Goal: Information Seeking & Learning: Compare options

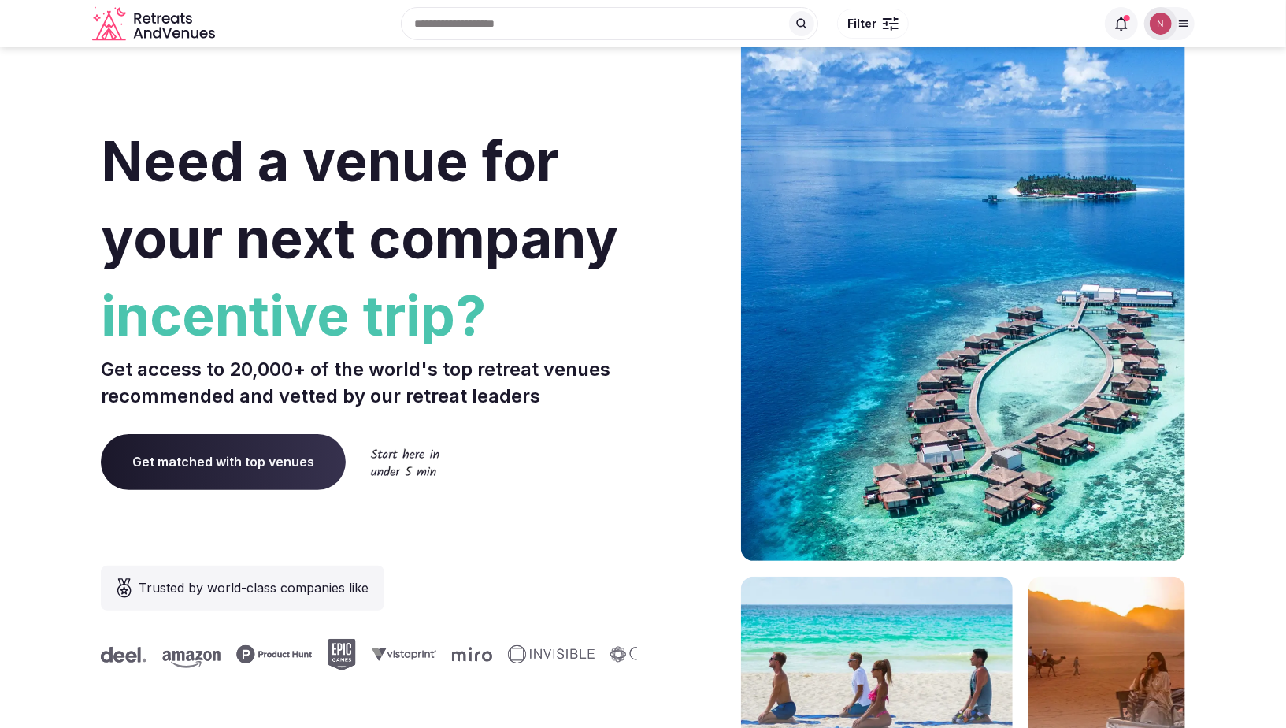
click at [1181, 23] on icon at bounding box center [1184, 23] width 13 height 13
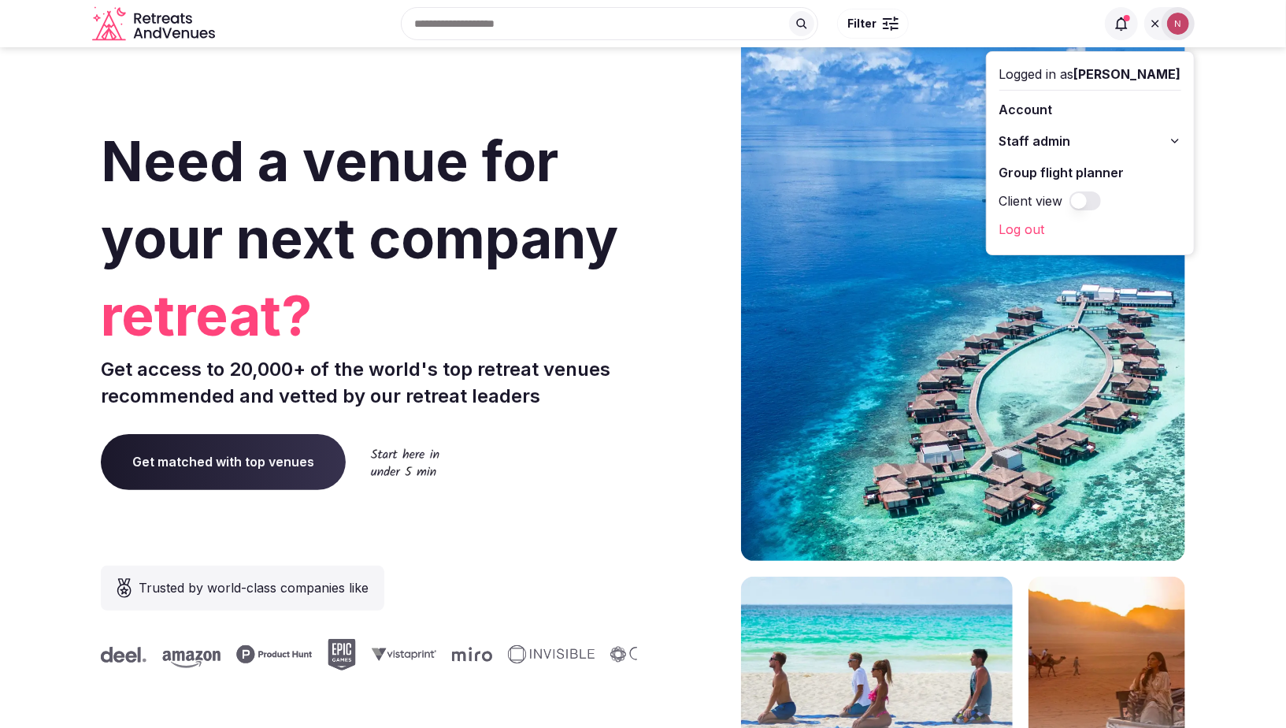
click at [1043, 138] on span "Staff admin" at bounding box center [1036, 141] width 72 height 19
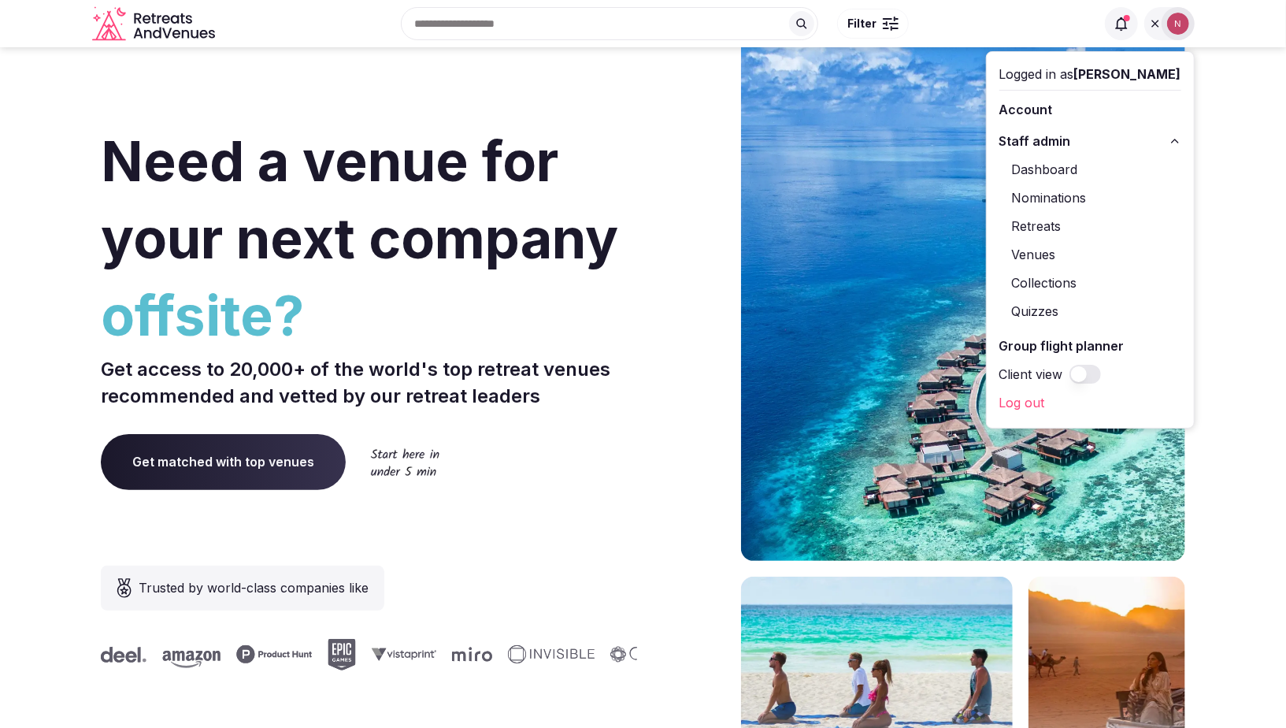
click at [1050, 221] on link "Retreats" at bounding box center [1091, 225] width 182 height 25
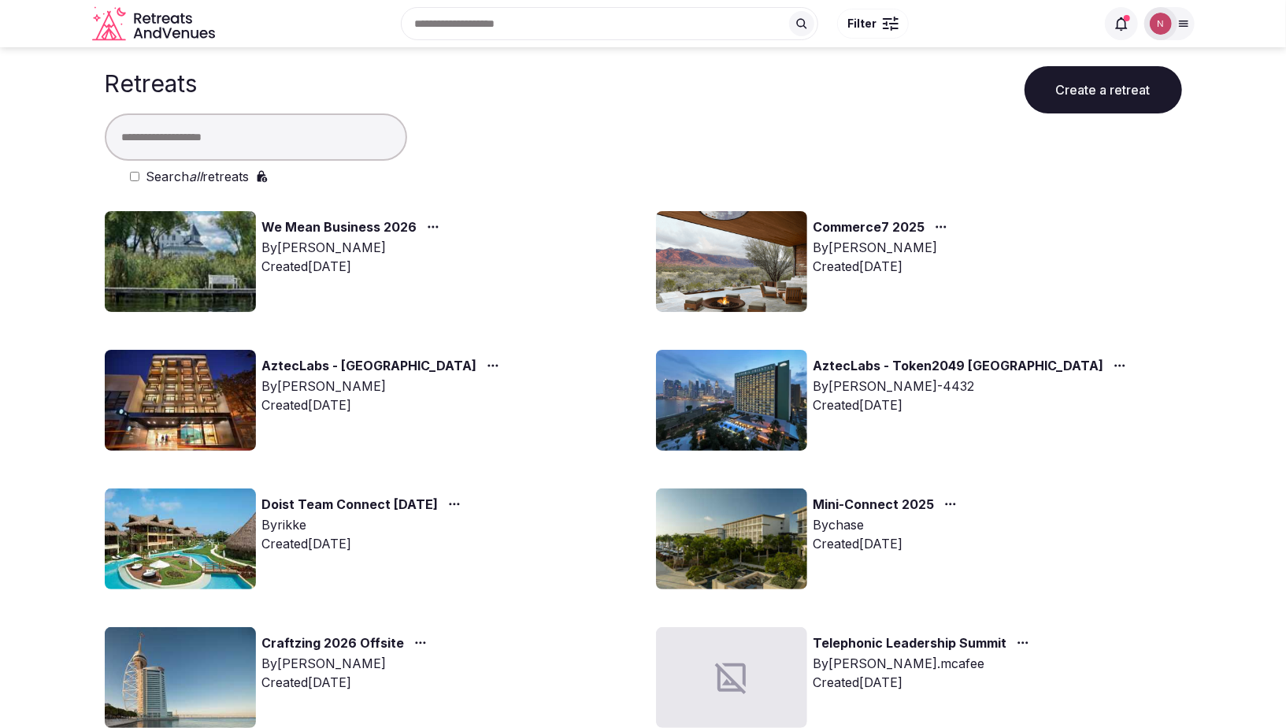
click at [753, 254] on img at bounding box center [731, 261] width 151 height 101
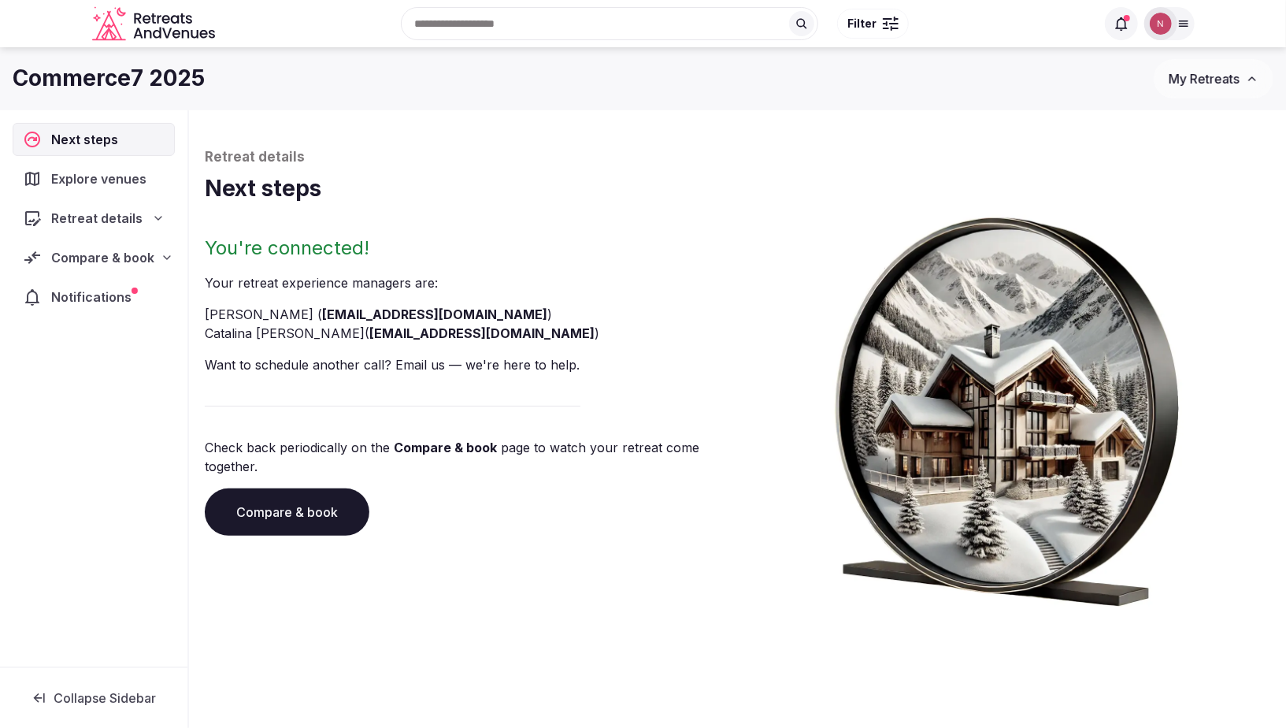
click at [93, 280] on div "Notifications" at bounding box center [94, 296] width 162 height 33
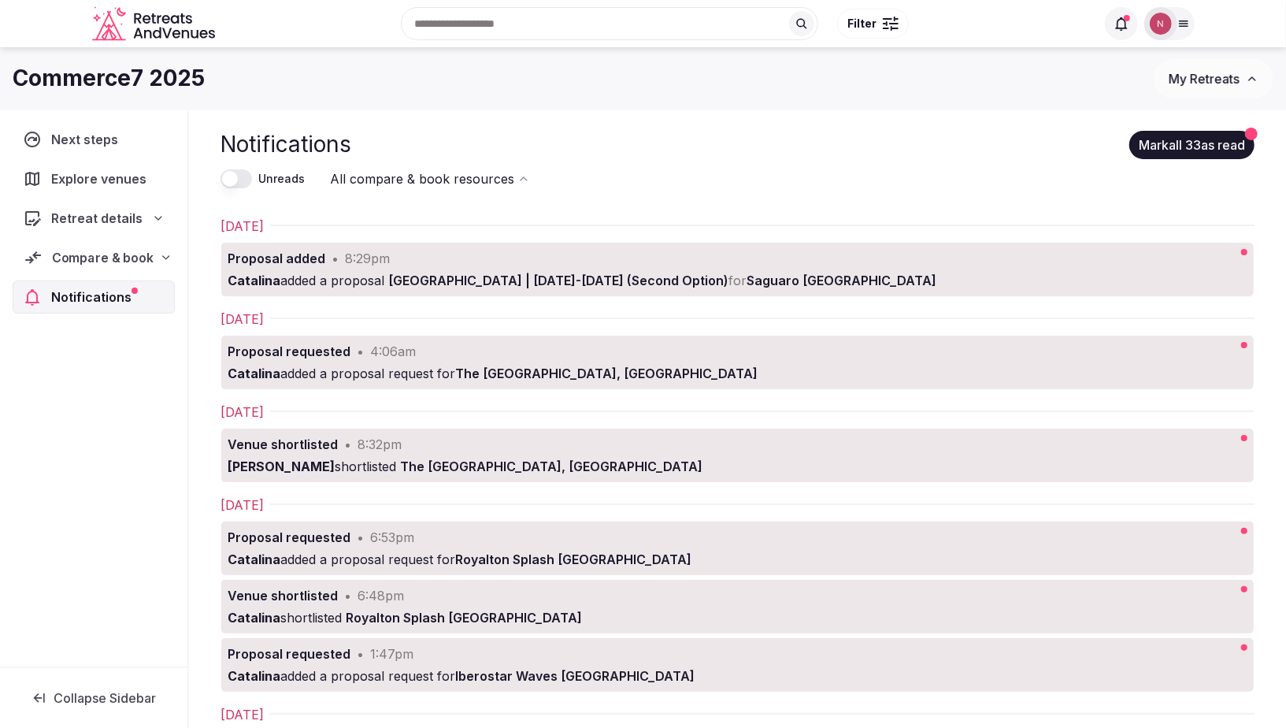
click at [93, 256] on span "Compare & book" at bounding box center [103, 257] width 102 height 19
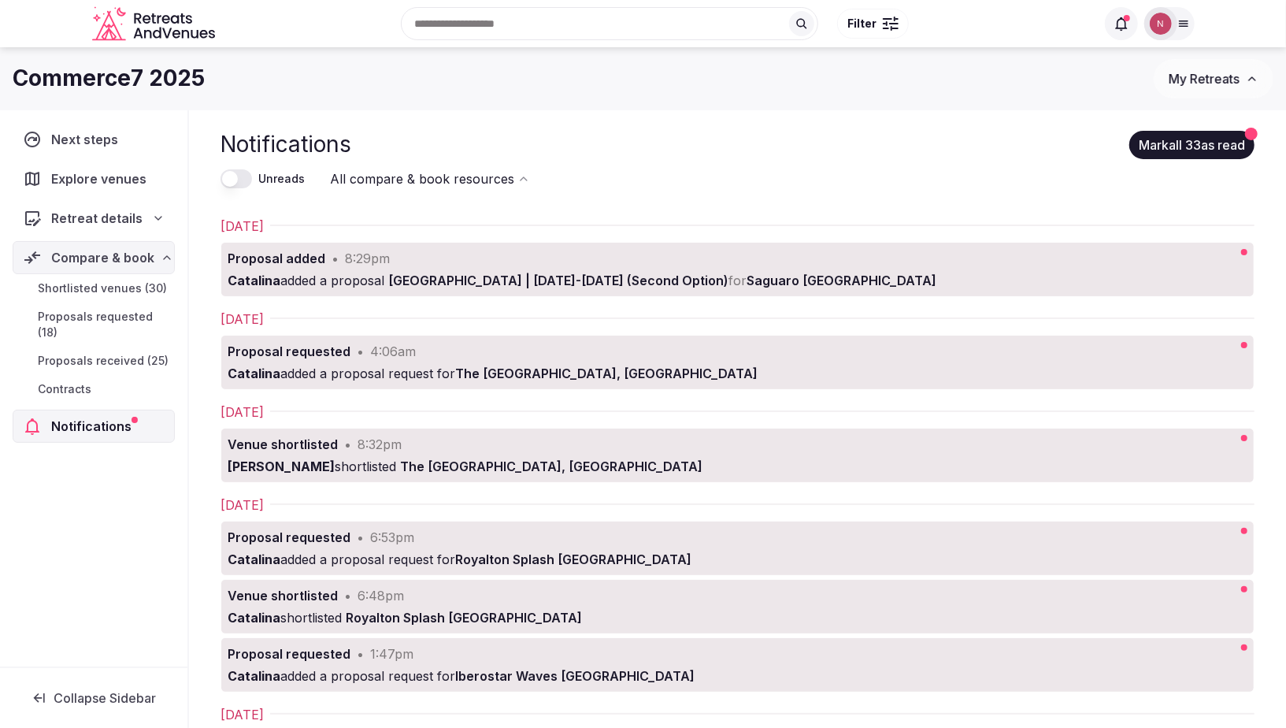
click at [91, 360] on span "Proposals received (25)" at bounding box center [103, 361] width 131 height 16
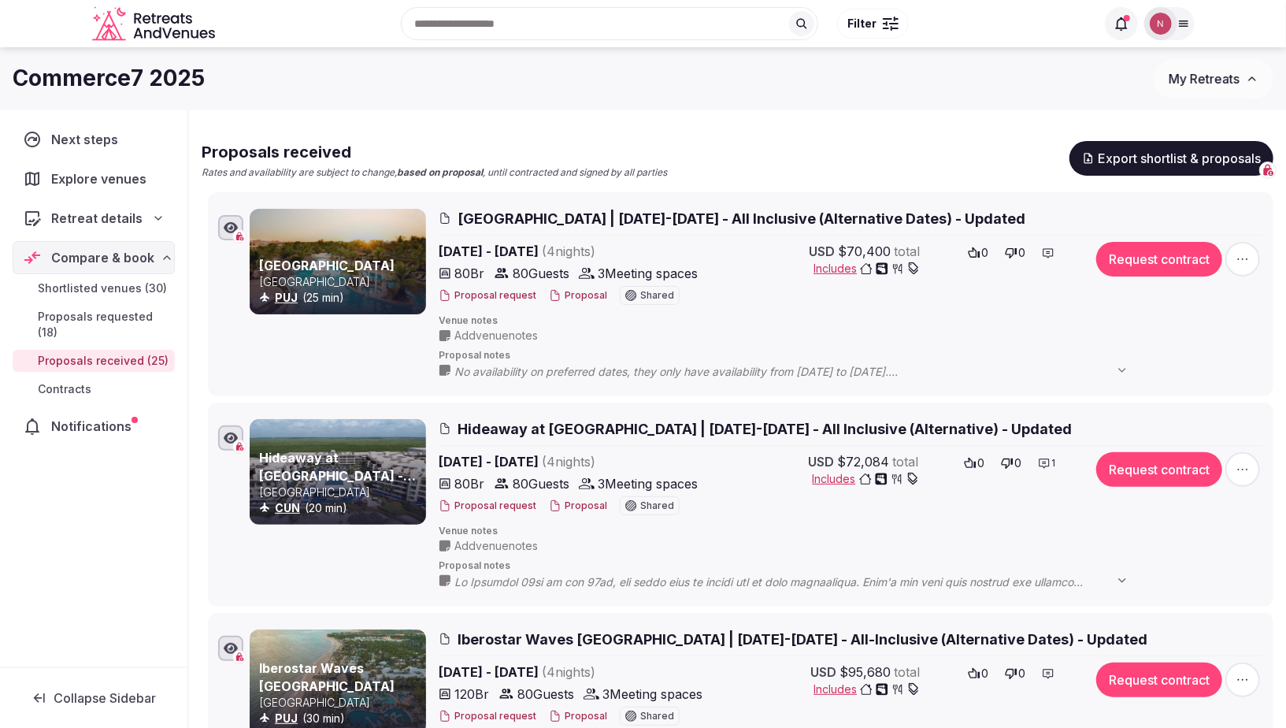
scroll to position [106, 0]
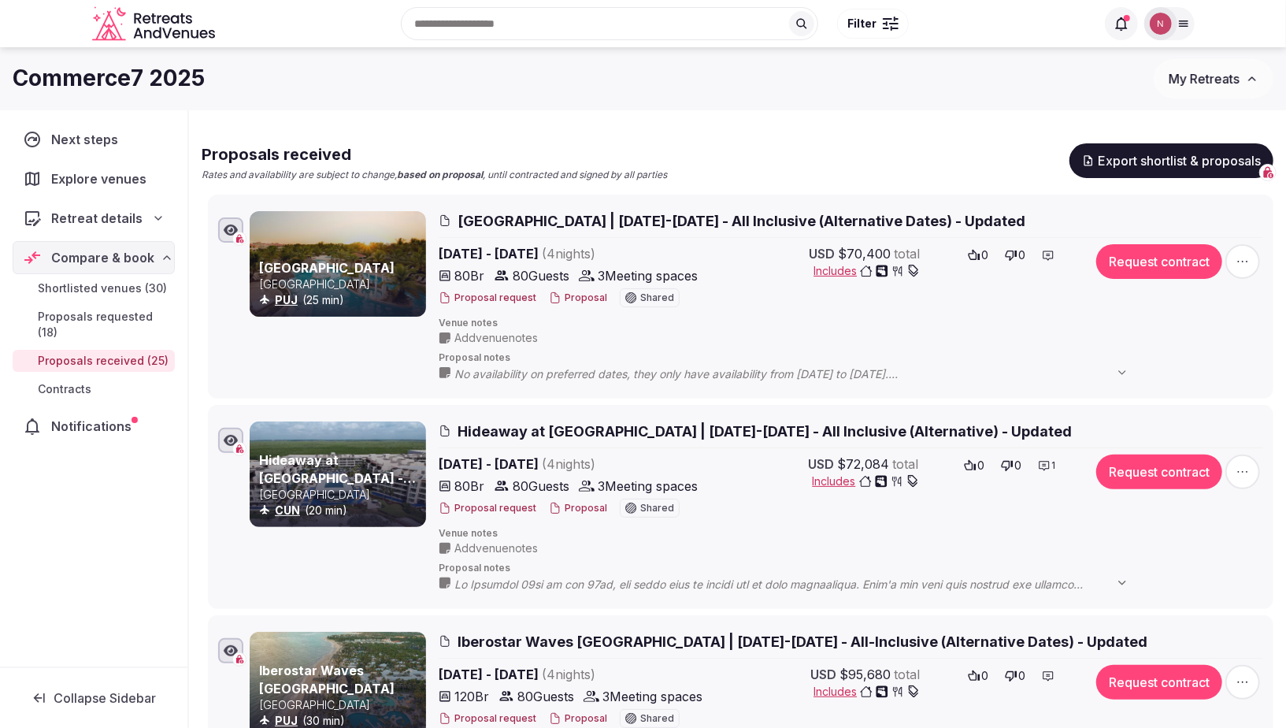
click at [600, 433] on span "Hideaway at [GEOGRAPHIC_DATA] | [DATE]-[DATE] - All Inclusive (Alternative) - U…" at bounding box center [765, 431] width 614 height 20
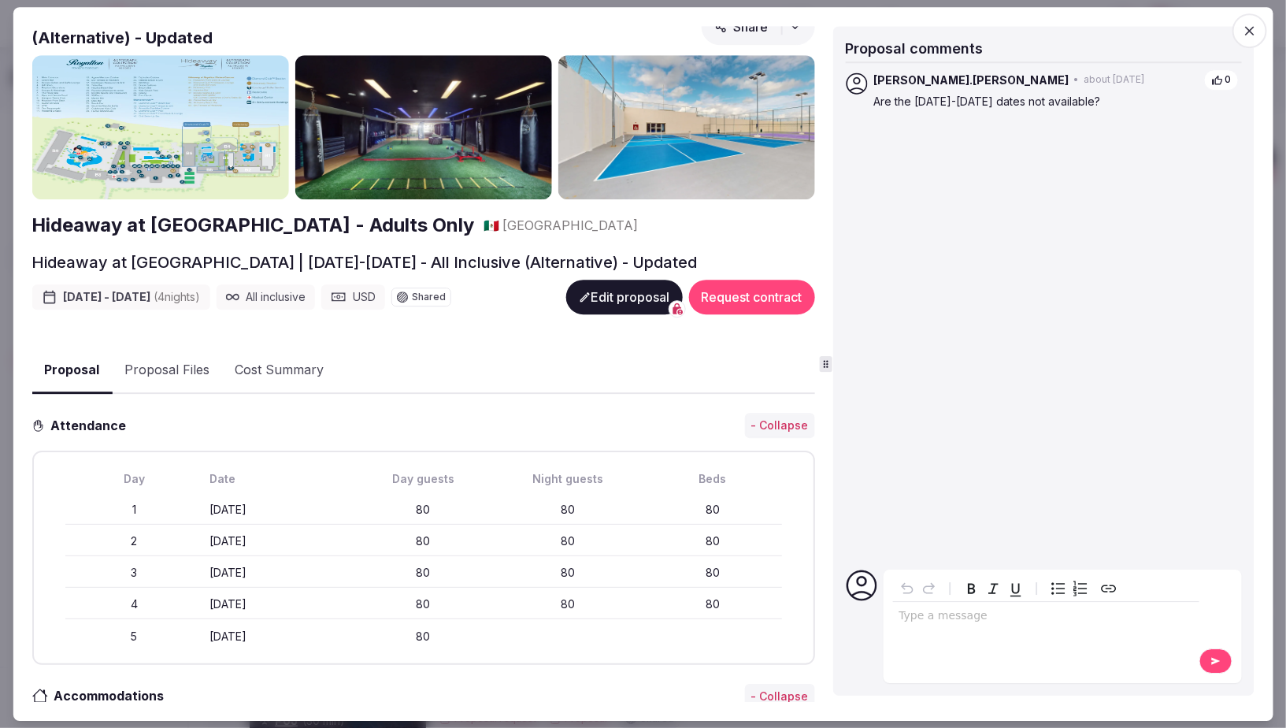
scroll to position [0, 0]
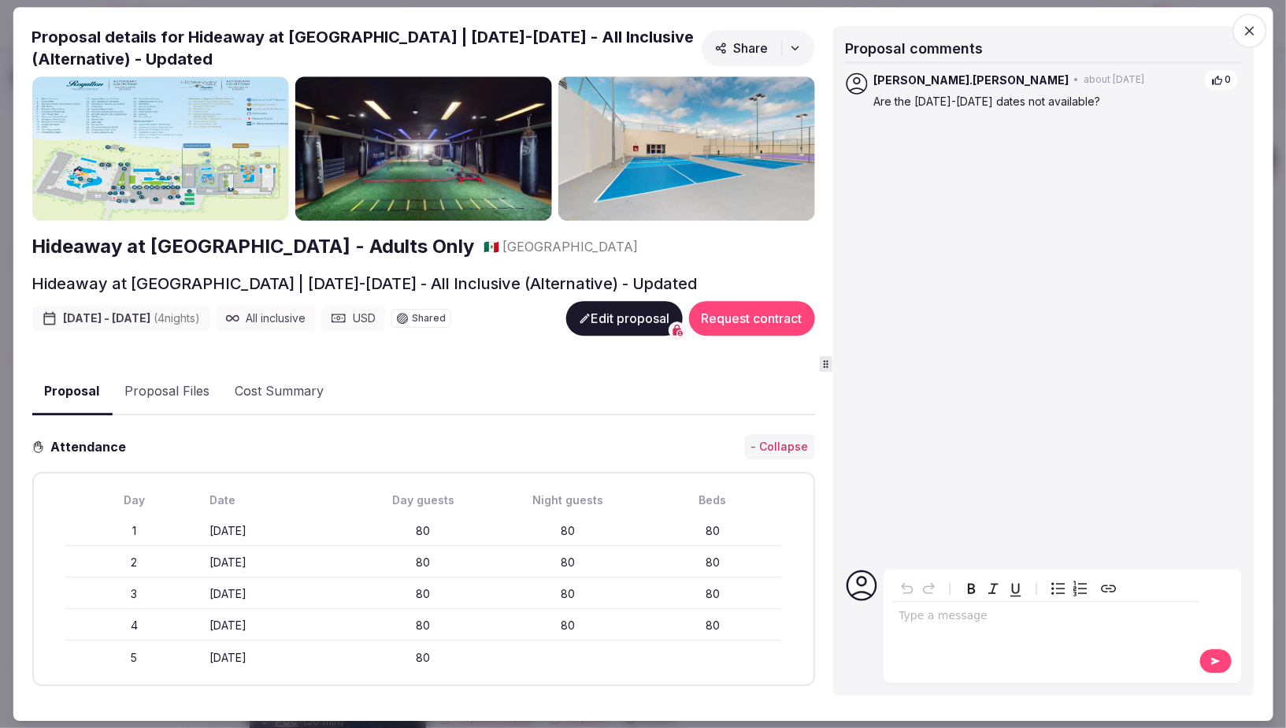
click at [734, 44] on span "Share" at bounding box center [742, 48] width 54 height 16
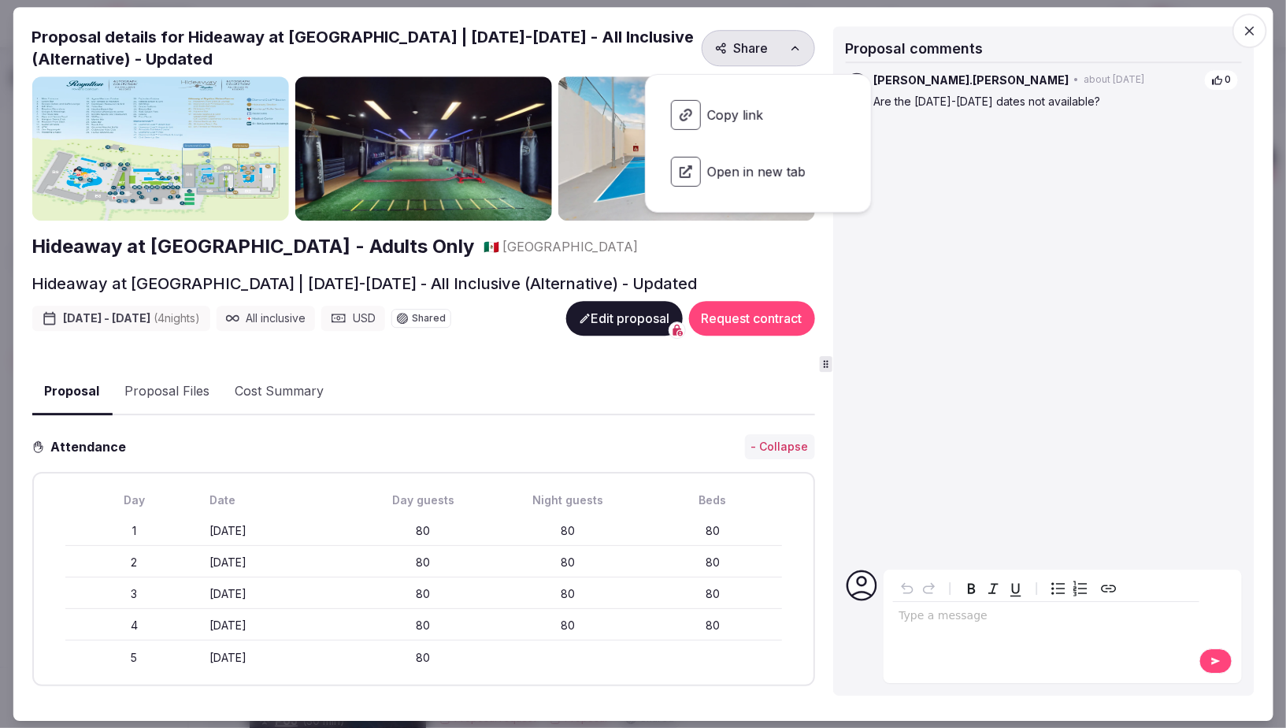
click at [737, 162] on span "Open in new tab" at bounding box center [759, 171] width 200 height 55
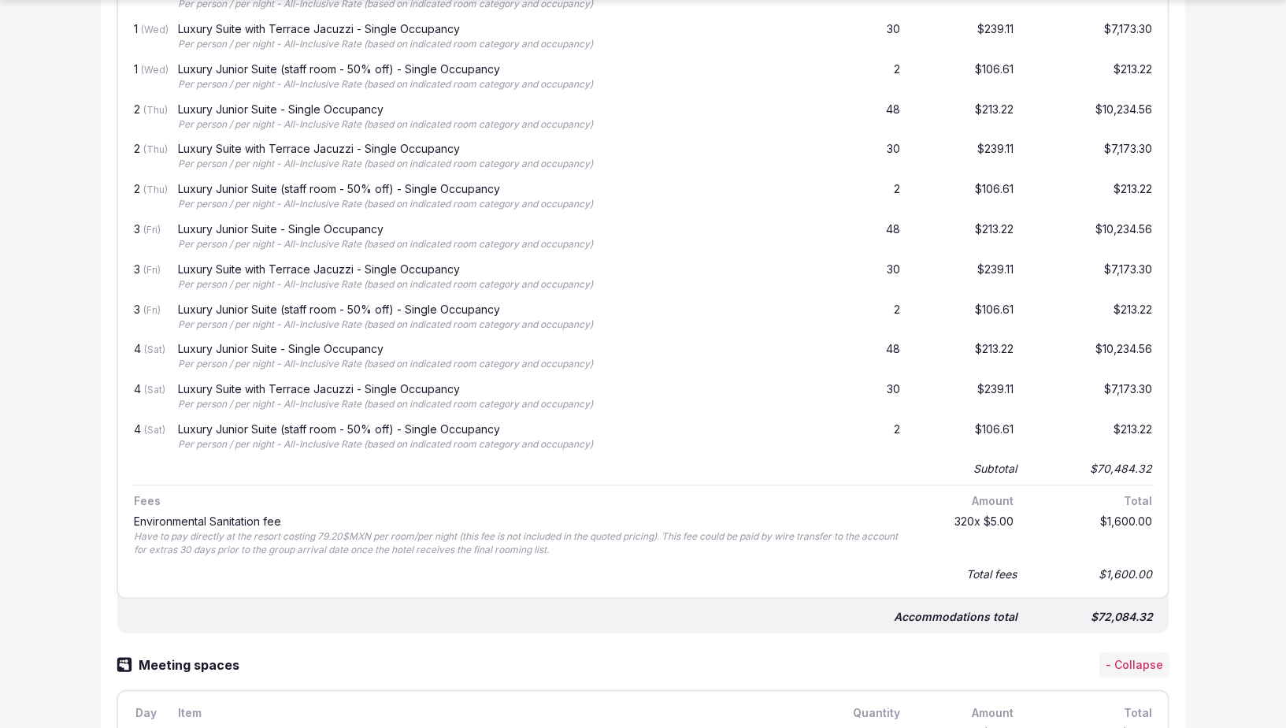
scroll to position [872, 0]
